Goal: Information Seeking & Learning: Learn about a topic

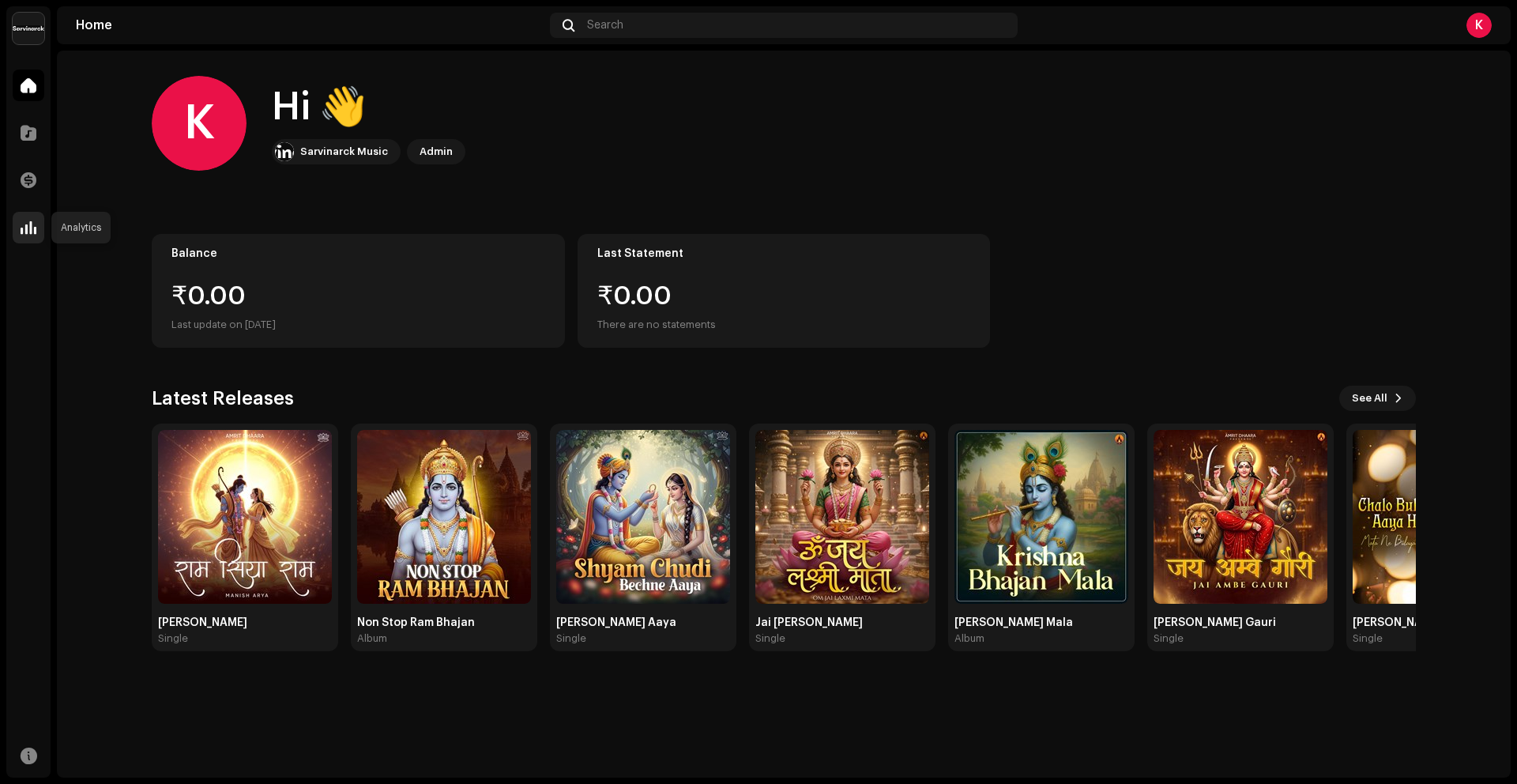
click at [28, 224] on span at bounding box center [28, 227] width 16 height 13
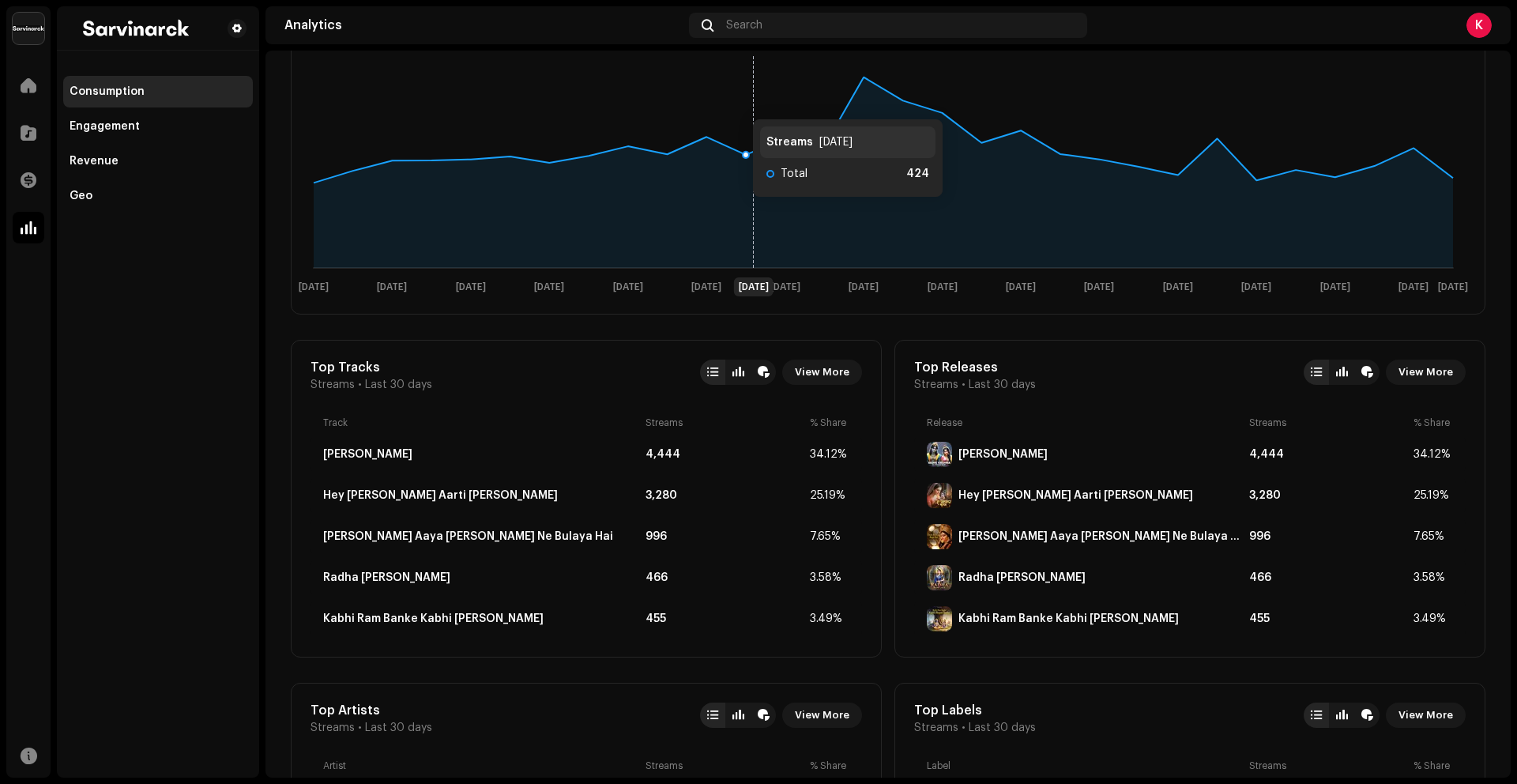
scroll to position [532, 0]
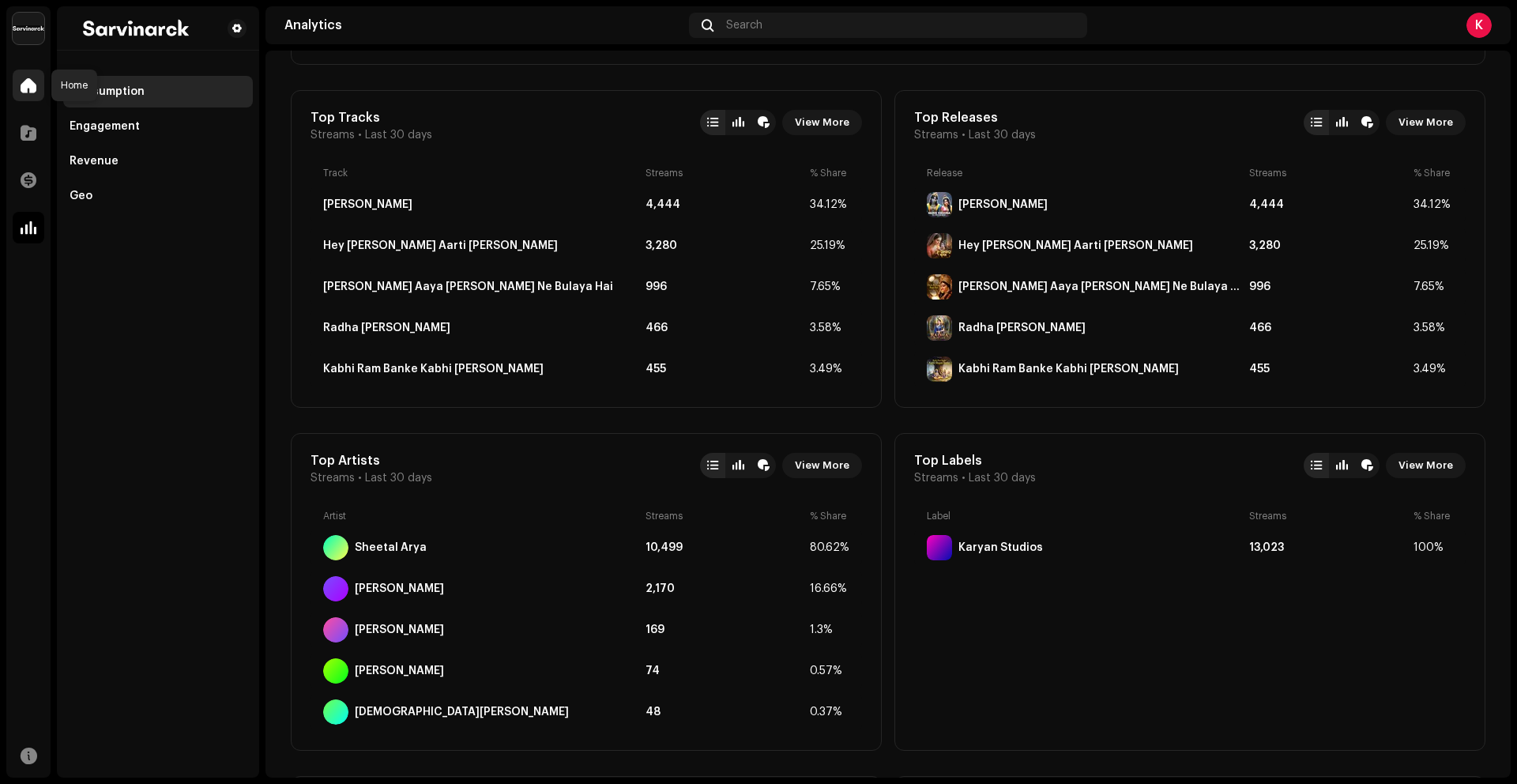
click at [36, 90] on span at bounding box center [28, 85] width 16 height 13
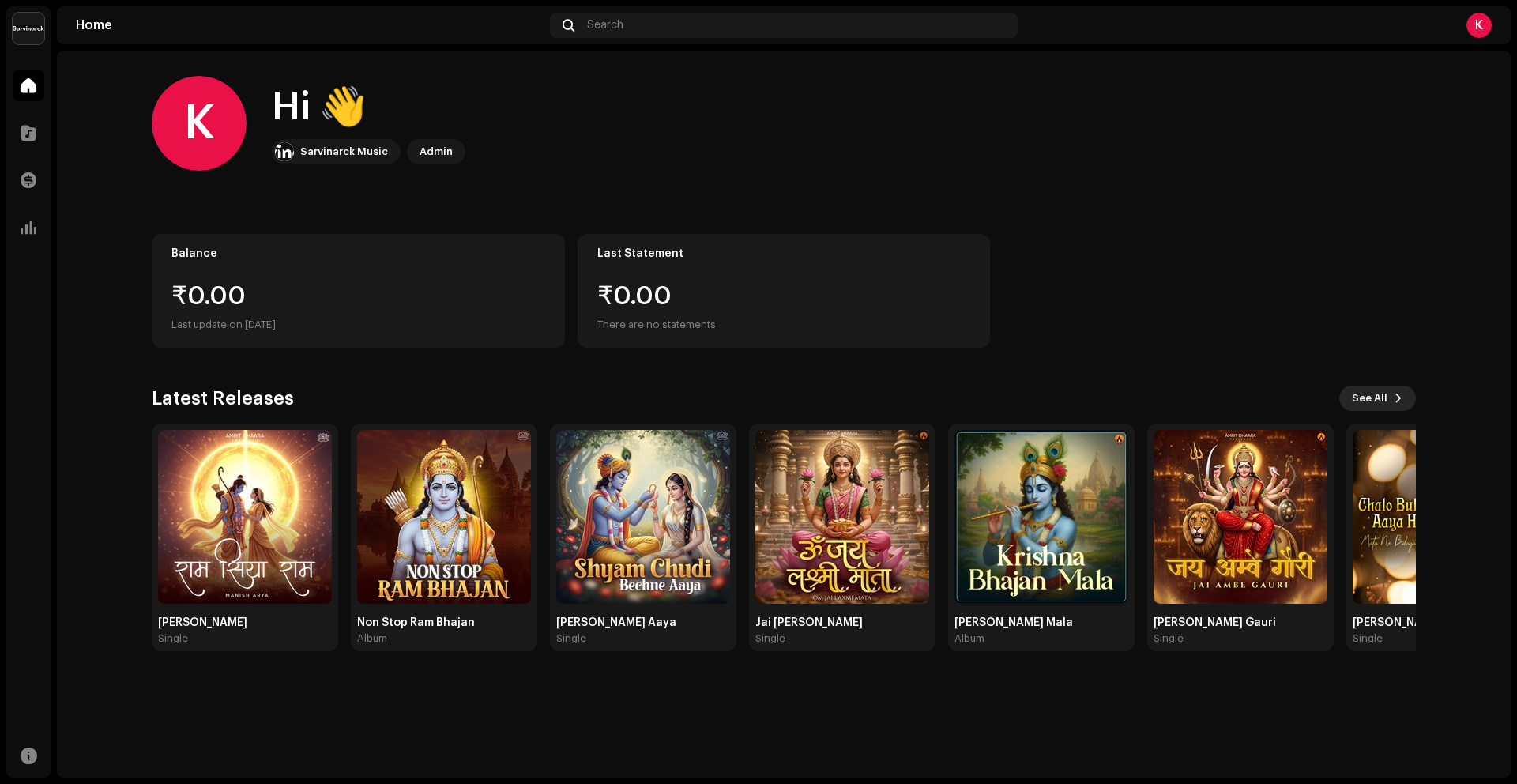
click at [1389, 400] on button "See All" at bounding box center [1377, 398] width 77 height 25
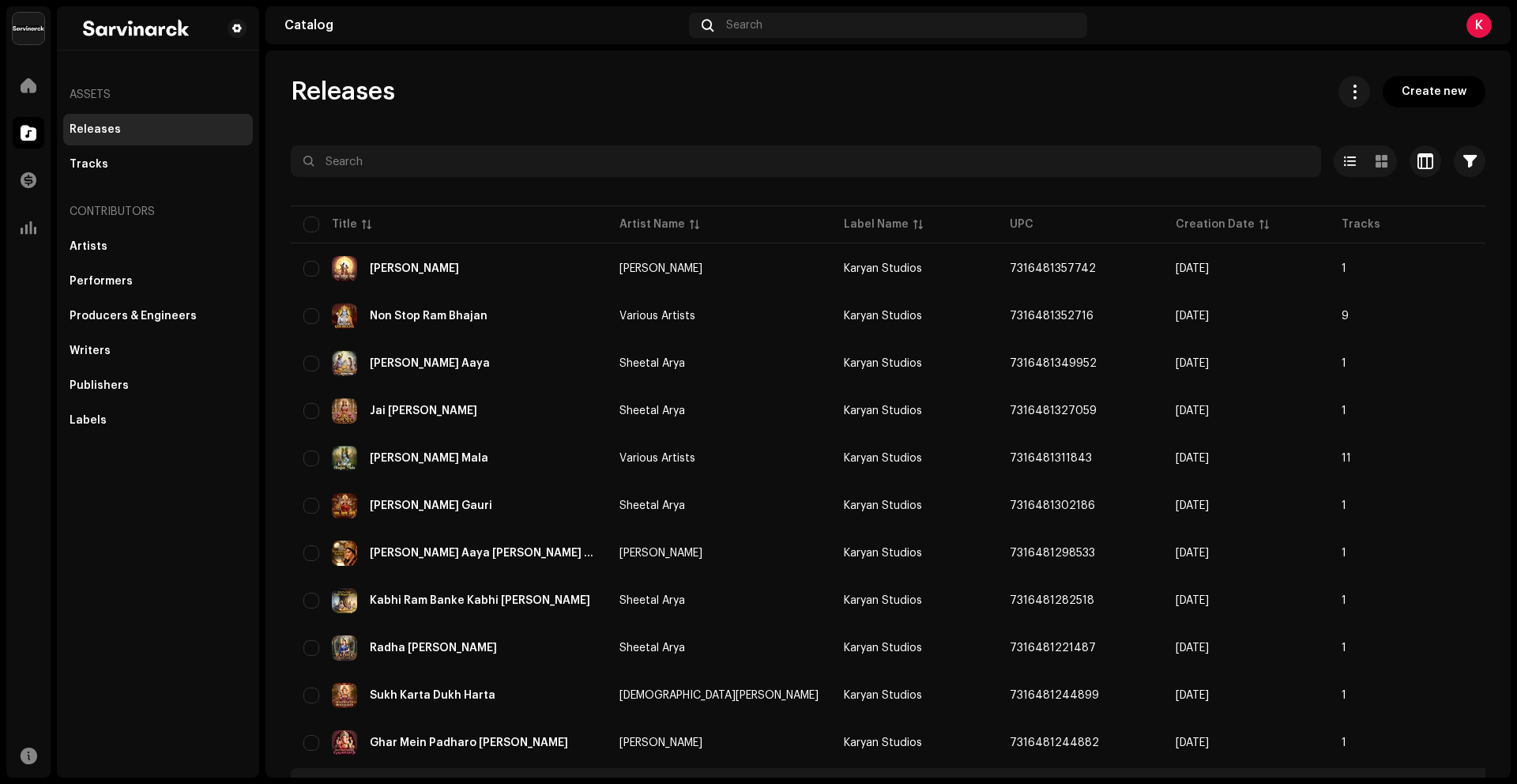
scroll to position [328, 0]
